Goal: Find specific page/section: Find specific page/section

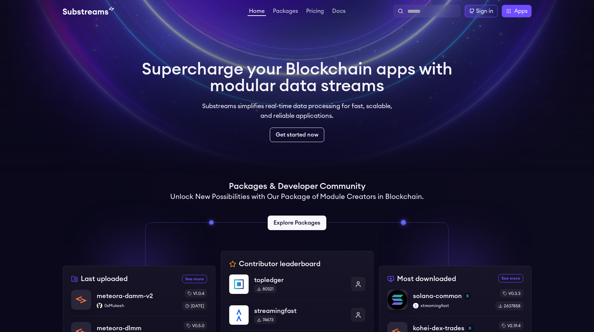
click at [427, 3] on div "Home Packages Pricing Docs Home Packages Pricing Docs Sign in Apps Subgraph Stu…" at bounding box center [297, 11] width 594 height 22
click at [448, 10] on input "text" at bounding box center [433, 11] width 50 height 8
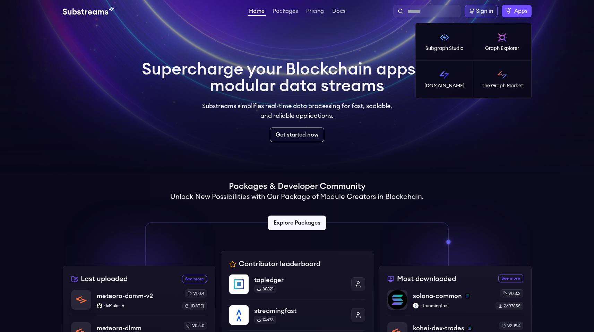
click at [518, 9] on span "Apps" at bounding box center [521, 11] width 13 height 8
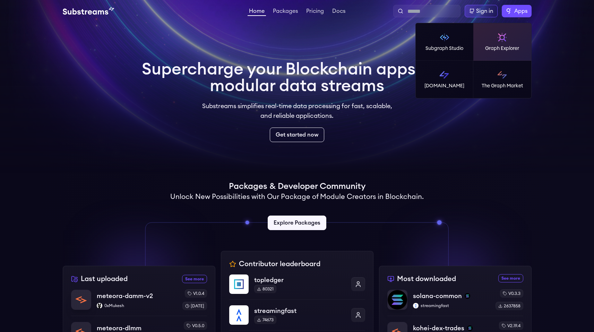
click at [496, 32] on link "Graph Explorer" at bounding box center [503, 41] width 58 height 37
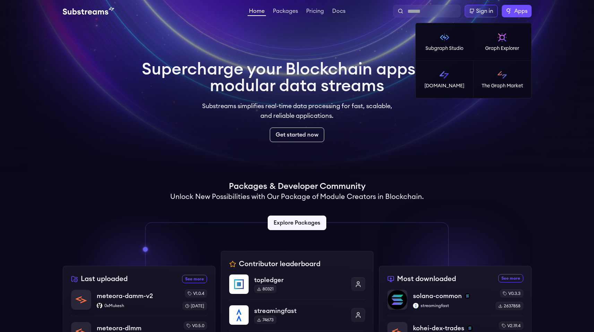
click at [524, 6] on label "Apps" at bounding box center [517, 11] width 30 height 12
click at [518, 77] on link "The Graph Market" at bounding box center [503, 79] width 58 height 37
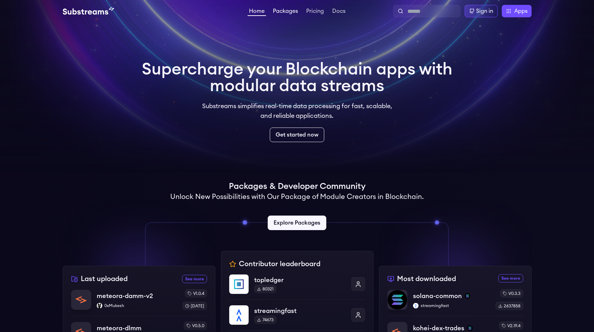
click at [289, 14] on link "Packages" at bounding box center [286, 11] width 28 height 7
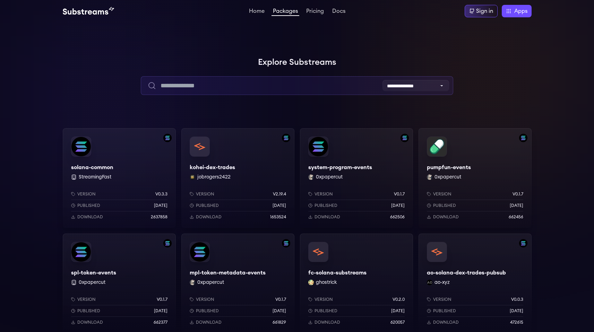
click at [348, 86] on input "text" at bounding box center [297, 85] width 313 height 19
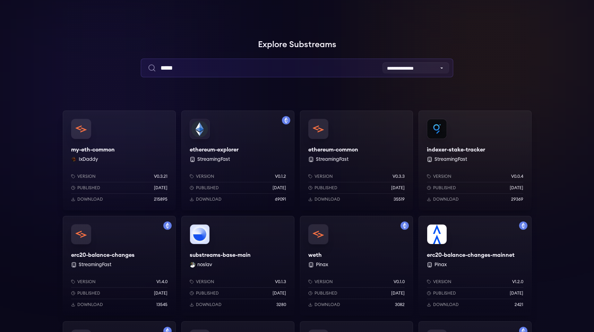
scroll to position [25, 0]
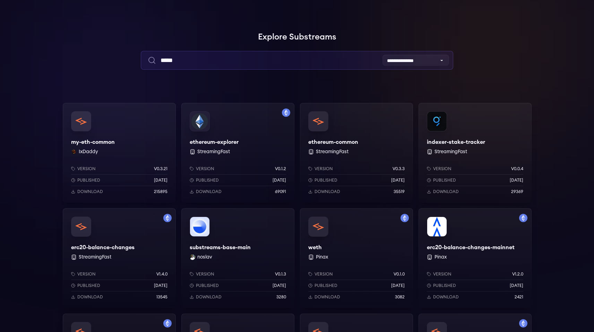
type input "*****"
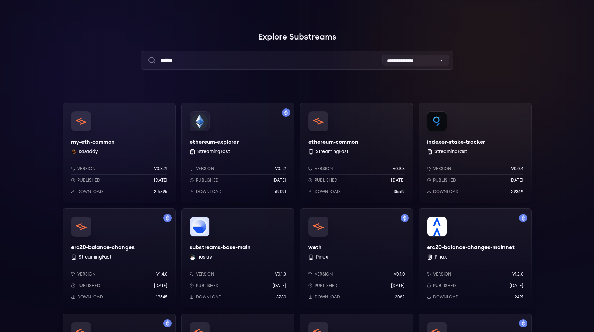
click at [252, 137] on div "ethereum-explorer StreamingFast Version v0.1.2 Published 1 years ago Download 6…" at bounding box center [237, 153] width 113 height 100
